Goal: Transaction & Acquisition: Purchase product/service

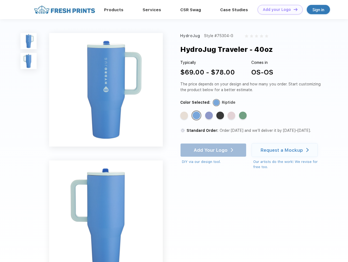
click at [278, 10] on link "Add your Logo Design Tool" at bounding box center [279, 10] width 45 height 10
click at [0, 0] on div "Design Tool" at bounding box center [0, 0] width 0 height 0
click at [293, 9] on link "Add your Logo Design Tool" at bounding box center [279, 10] width 45 height 10
click at [29, 41] on img at bounding box center [28, 41] width 16 height 16
click at [29, 61] on img at bounding box center [28, 61] width 16 height 16
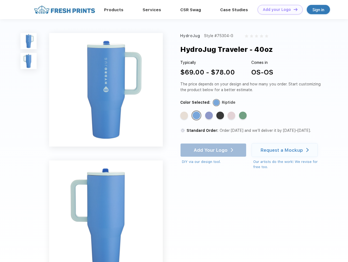
click at [185, 116] on div "Standard Color" at bounding box center [184, 116] width 8 height 8
click at [197, 116] on div "Standard Color" at bounding box center [196, 116] width 8 height 8
click at [209, 116] on div "Standard Color" at bounding box center [209, 116] width 8 height 8
click at [221, 116] on div "Standard Color" at bounding box center [220, 116] width 8 height 8
click at [232, 116] on div "Standard Color" at bounding box center [231, 116] width 8 height 8
